Goal: Find specific page/section: Find specific page/section

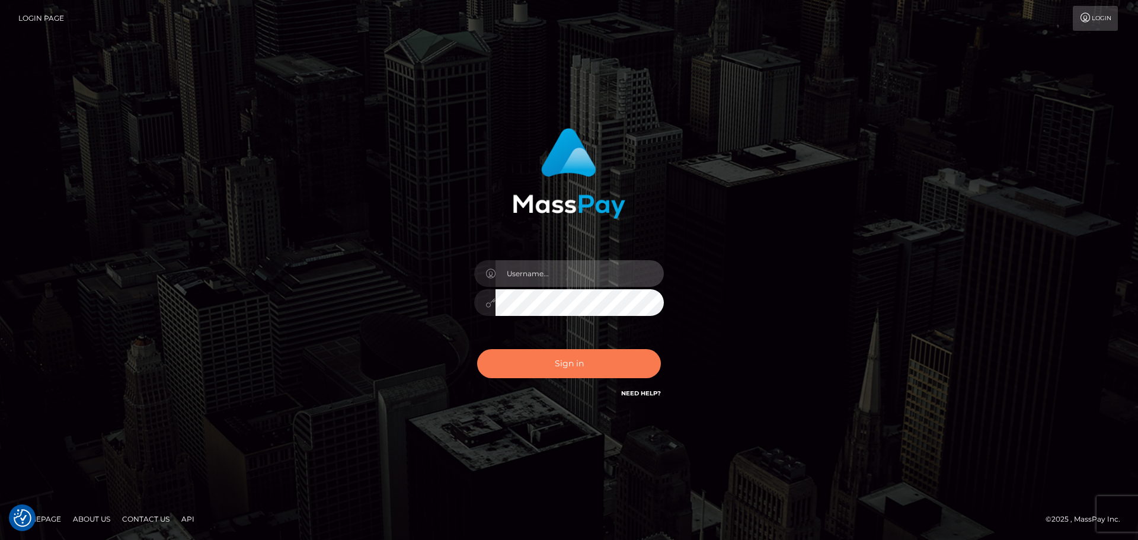
type input "Bedis"
click at [584, 375] on button "Sign in" at bounding box center [569, 363] width 184 height 29
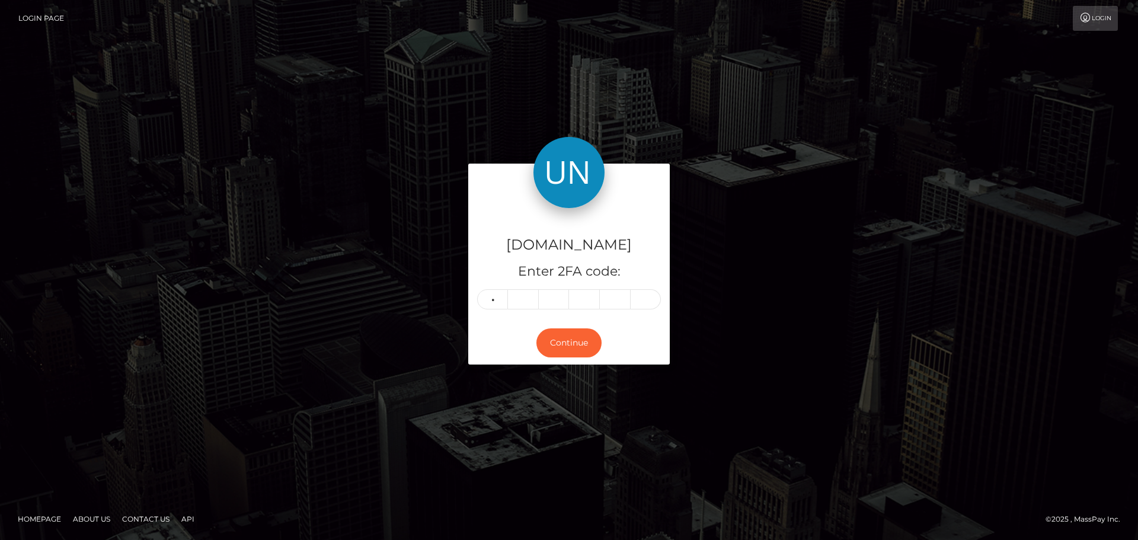
type input "4"
type input "8"
type input "9"
type input "1"
type input "6"
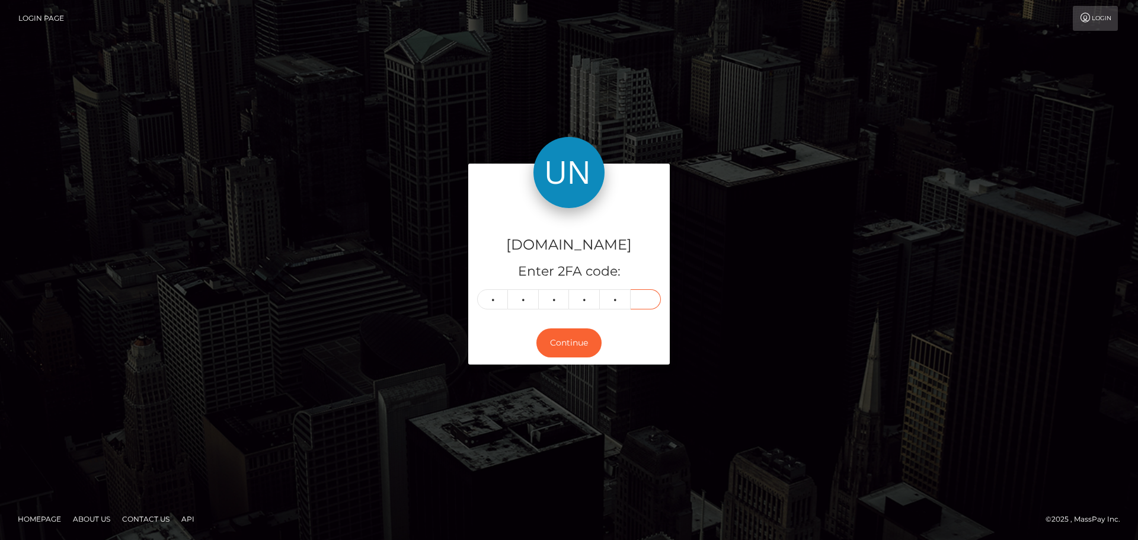
type input "3"
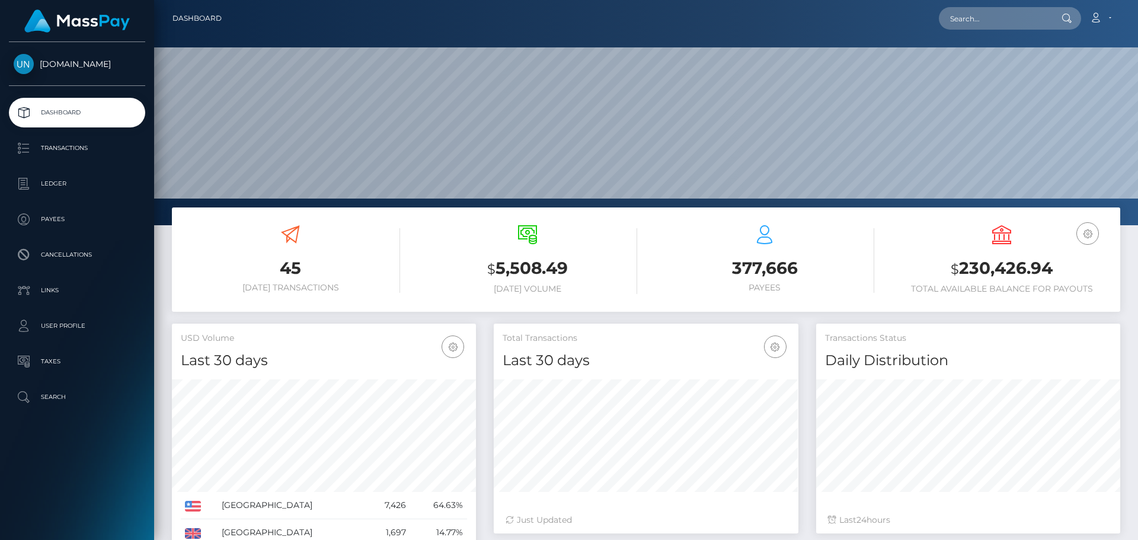
scroll to position [210, 305]
click at [1003, 23] on input "text" at bounding box center [994, 18] width 111 height 23
paste input "sleokonlen306@gmail.com"
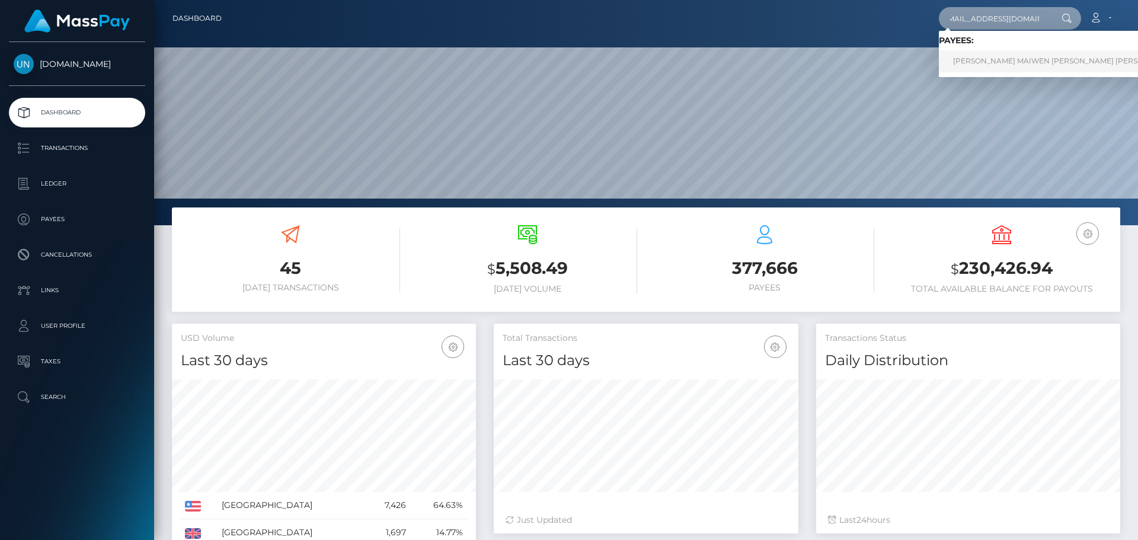
type input "sleokonlen306@gmail.com"
click at [992, 57] on link "SHAINA MAIWEN LEO KON LEN" at bounding box center [1065, 61] width 253 height 22
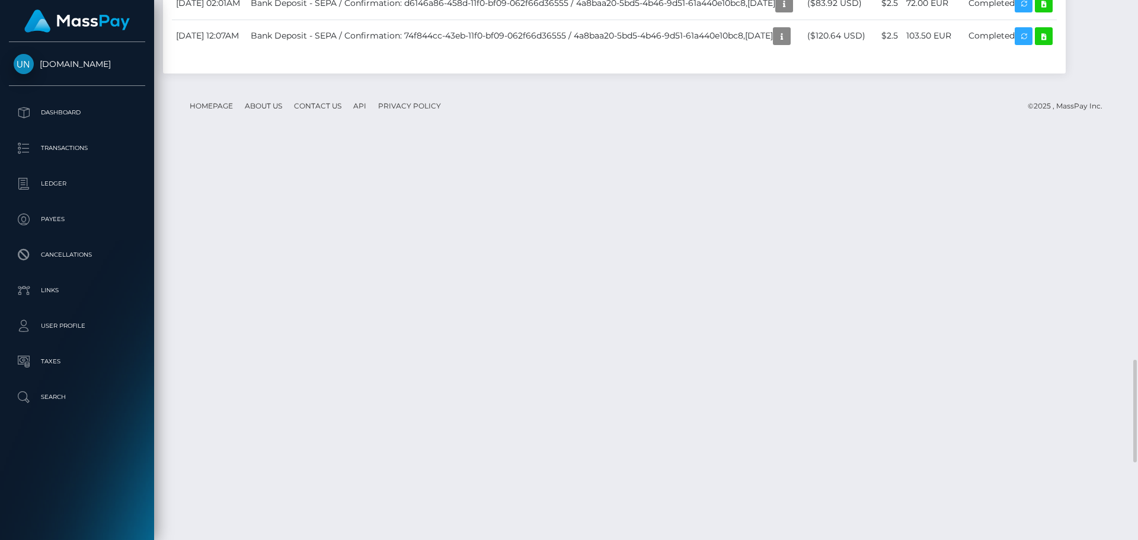
scroll to position [1956, 0]
